Goal: Manage account settings

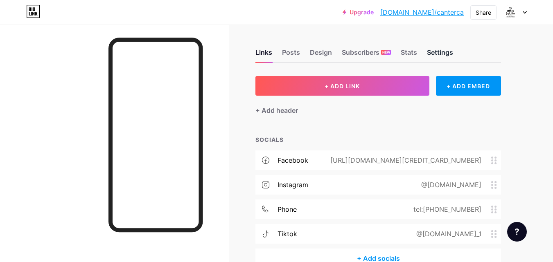
click at [428, 52] on div "Settings" at bounding box center [440, 54] width 26 height 15
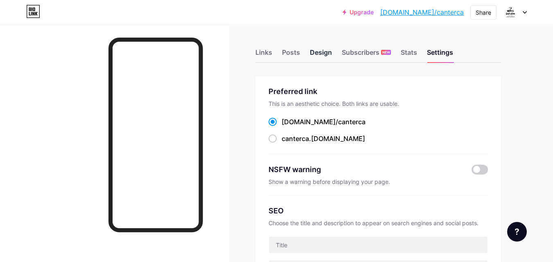
click at [328, 57] on div "Design" at bounding box center [321, 54] width 22 height 15
click at [294, 54] on div "Posts" at bounding box center [291, 54] width 18 height 15
click at [320, 48] on div "Design" at bounding box center [321, 54] width 22 height 15
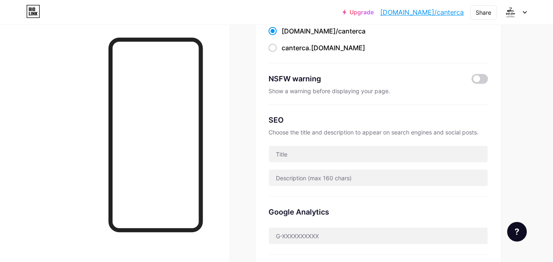
scroll to position [91, 0]
click at [481, 74] on div "NSFW warning Show a warning before displaying your page." at bounding box center [378, 83] width 219 height 41
click at [481, 74] on span at bounding box center [480, 79] width 16 height 10
click at [472, 81] on input "checkbox" at bounding box center [472, 81] width 0 height 0
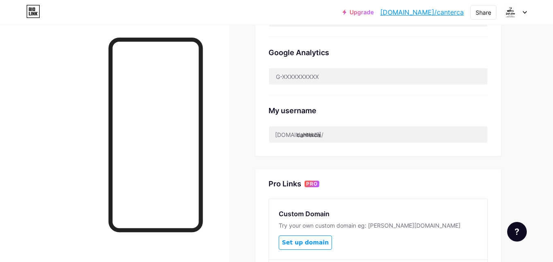
scroll to position [251, 0]
